Goal: Find specific page/section: Find specific page/section

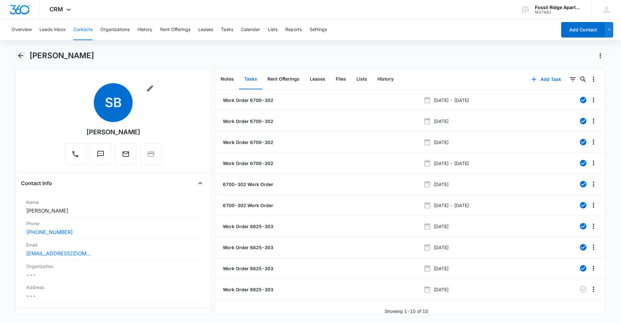
click at [23, 59] on icon "Back" at bounding box center [21, 56] width 8 height 8
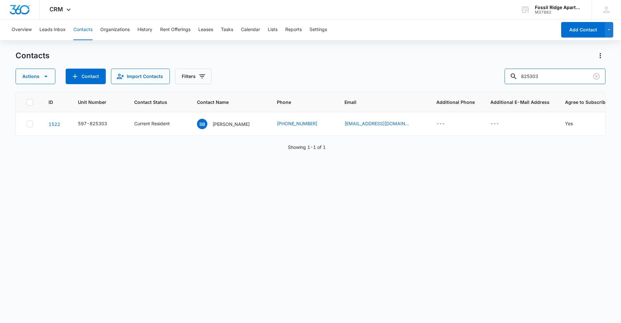
drag, startPoint x: 558, startPoint y: 75, endPoint x: 491, endPoint y: 88, distance: 67.5
click at [491, 88] on div "Contacts Actions Contact Import Contacts Filters 825303 ID Unit Number Contact …" at bounding box center [311, 186] width 590 height 272
type input "987301"
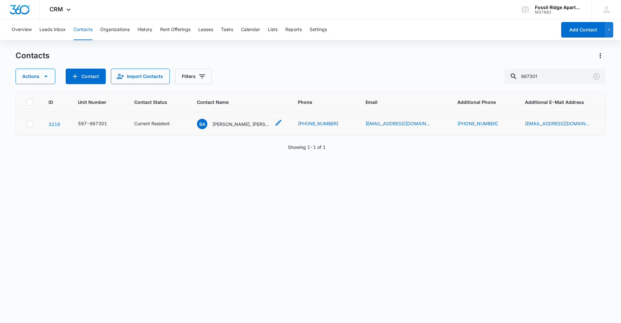
click at [245, 125] on p "[PERSON_NAME], [PERSON_NAME], [PERSON_NAME]" at bounding box center [242, 124] width 58 height 7
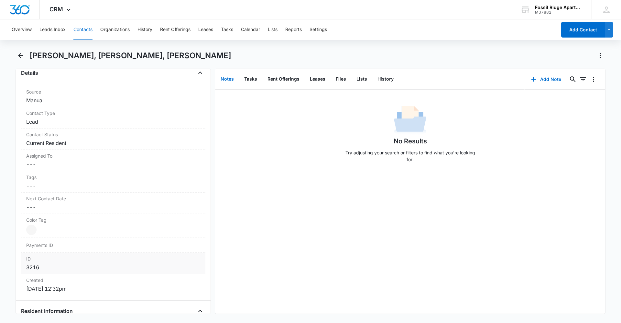
scroll to position [291, 0]
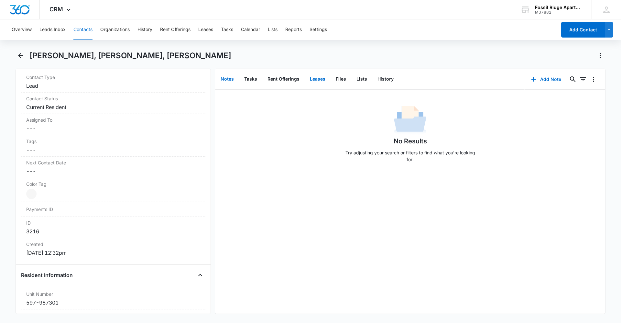
click at [322, 80] on button "Leases" at bounding box center [318, 79] width 26 height 20
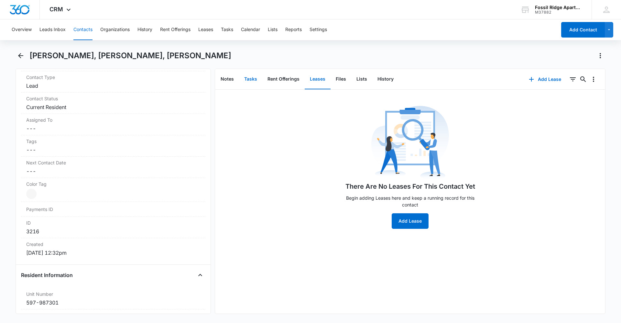
click at [248, 77] on button "Tasks" at bounding box center [250, 79] width 23 height 20
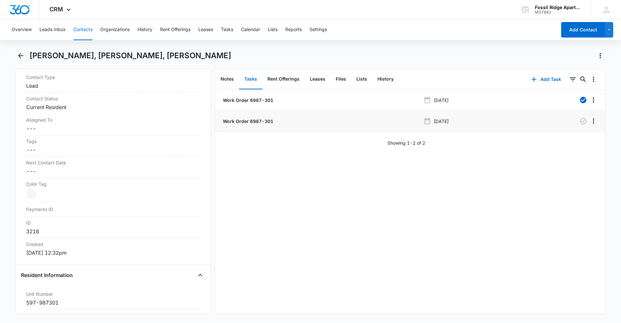
click at [253, 122] on p "Work Order 6987-301" at bounding box center [248, 121] width 52 height 7
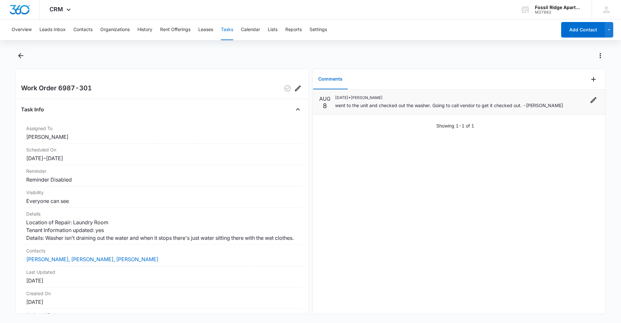
click at [382, 106] on p "went to the unit and checked out the washer. Going to call vendor to get it che…" at bounding box center [449, 105] width 228 height 7
drag, startPoint x: 82, startPoint y: 28, endPoint x: 93, endPoint y: 28, distance: 11.0
click at [82, 28] on button "Contacts" at bounding box center [82, 29] width 19 height 21
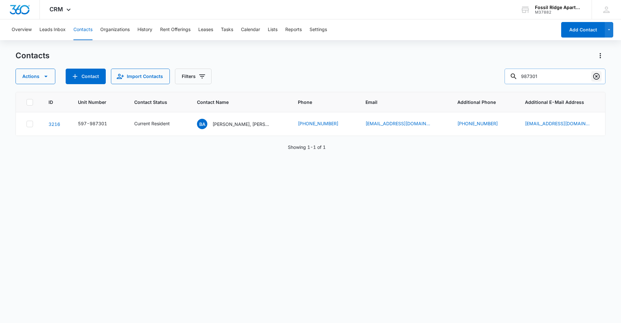
click at [596, 75] on icon "Clear" at bounding box center [597, 76] width 6 height 6
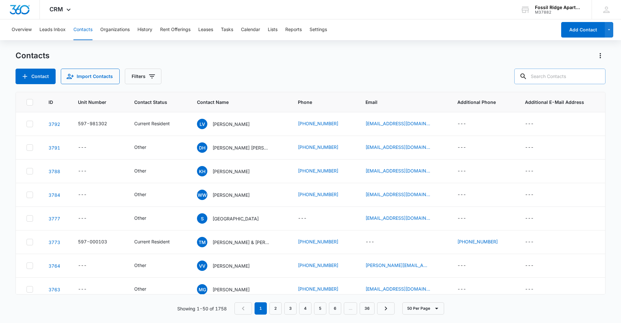
click at [552, 77] on input "text" at bounding box center [560, 77] width 91 height 16
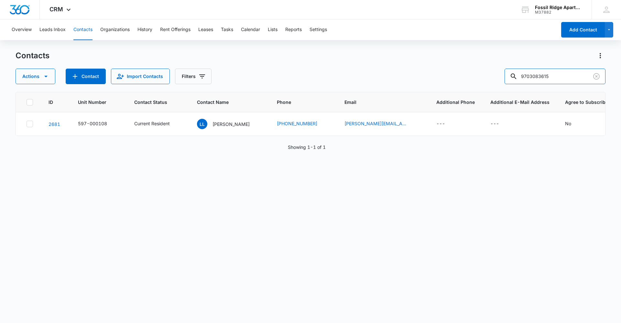
drag, startPoint x: 494, startPoint y: 77, endPoint x: 335, endPoint y: 86, distance: 159.6
click at [335, 86] on div "Contacts Actions Contact Import Contacts Filters 9703083615 ID Unit Number Cont…" at bounding box center [311, 186] width 590 height 272
type input "825"
